Goal: Register for event/course

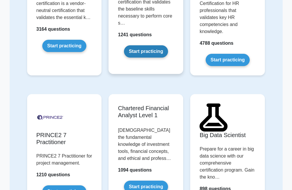
scroll to position [1361, 0]
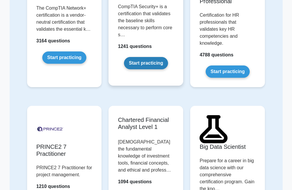
click at [146, 57] on link "Start practicing" at bounding box center [146, 63] width 44 height 12
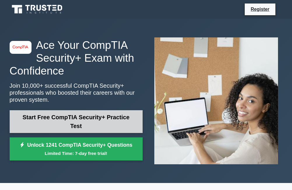
click at [96, 120] on link "Start Free CompTIA Security+ Practice Test" at bounding box center [76, 121] width 133 height 23
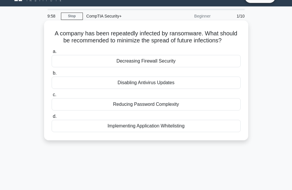
scroll to position [12, 0]
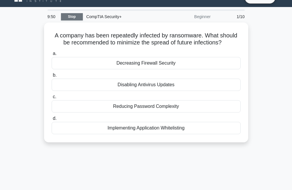
click at [71, 16] on link "Stop" at bounding box center [72, 16] width 22 height 7
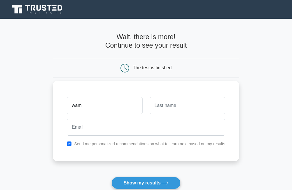
click at [112, 177] on button "Show my results" at bounding box center [146, 183] width 69 height 12
click at [112, 103] on input "wam" at bounding box center [105, 105] width 76 height 17
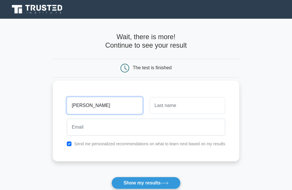
type input "wanda"
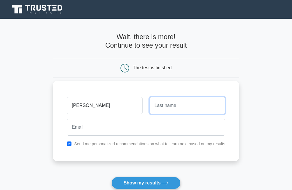
click at [166, 107] on input "text" at bounding box center [188, 105] width 76 height 17
type input "Bosco"
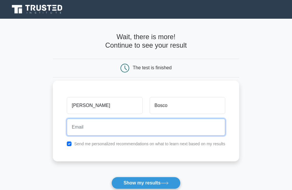
click at [75, 127] on input "email" at bounding box center [146, 127] width 159 height 17
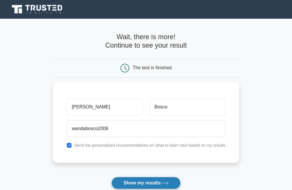
click at [169, 185] on button "Show my results" at bounding box center [146, 183] width 69 height 12
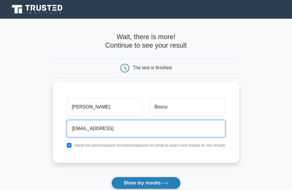
type input "[EMAIL_ADDRESS]"
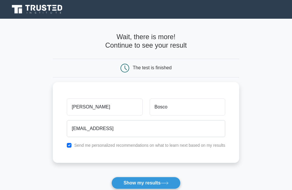
click at [162, 184] on icon at bounding box center [165, 182] width 8 height 3
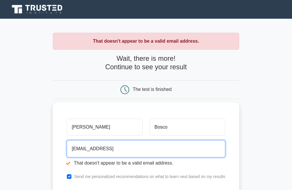
click at [199, 148] on input "[EMAIL_ADDRESS]" at bounding box center [146, 148] width 159 height 17
type input "w"
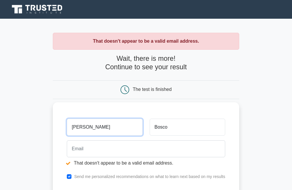
click at [118, 133] on input "[PERSON_NAME]" at bounding box center [105, 127] width 76 height 17
type input "w"
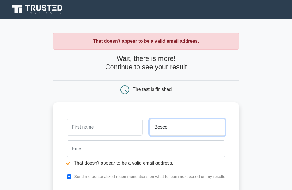
click at [190, 124] on input "Bosco" at bounding box center [188, 127] width 76 height 17
type input "B"
